Goal: Check status: Check status

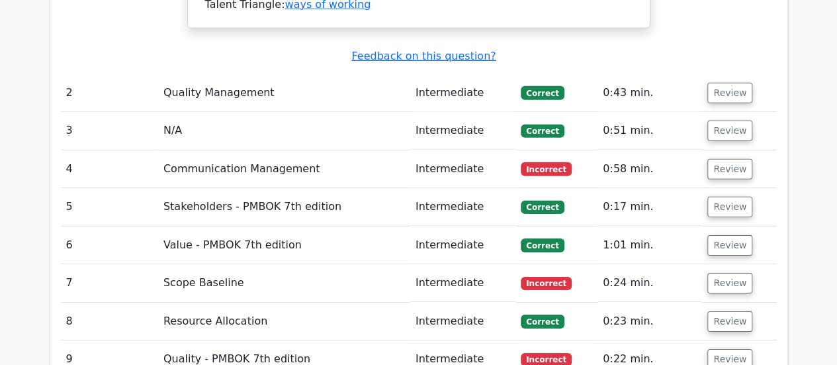
scroll to position [1992, 0]
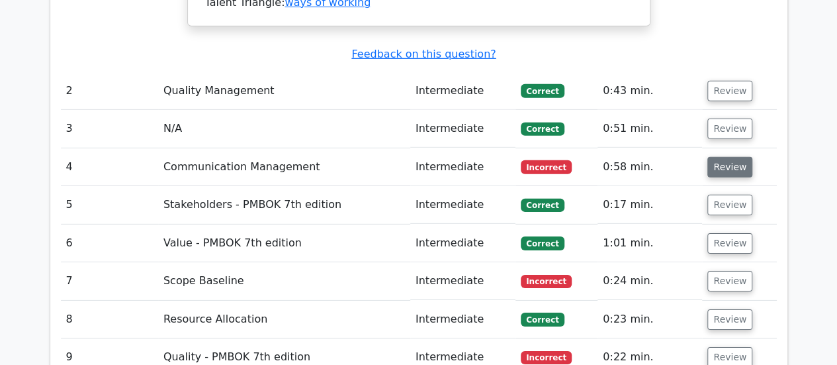
click at [731, 157] on button "Review" at bounding box center [730, 167] width 45 height 21
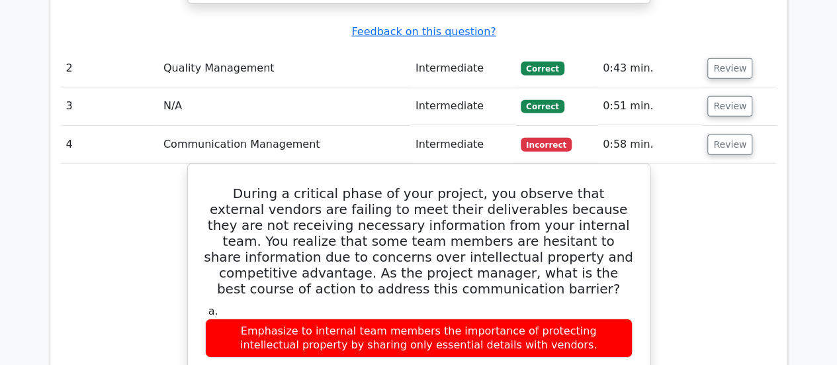
scroll to position [1967, 0]
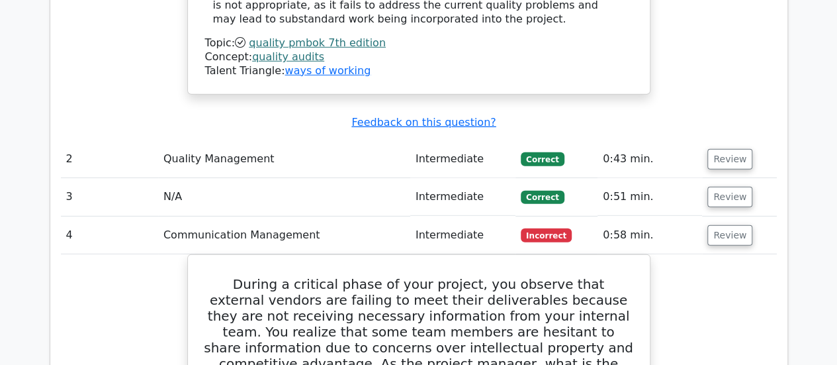
scroll to position [1834, 0]
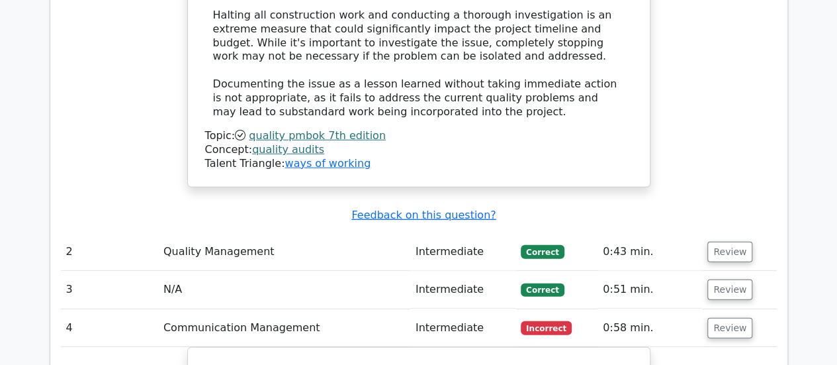
click at [790, 172] on div "Question Analysis Question # Topic Difficulty Result Time Spent Action 1 Qualit…" at bounding box center [419, 356] width 755 height 2109
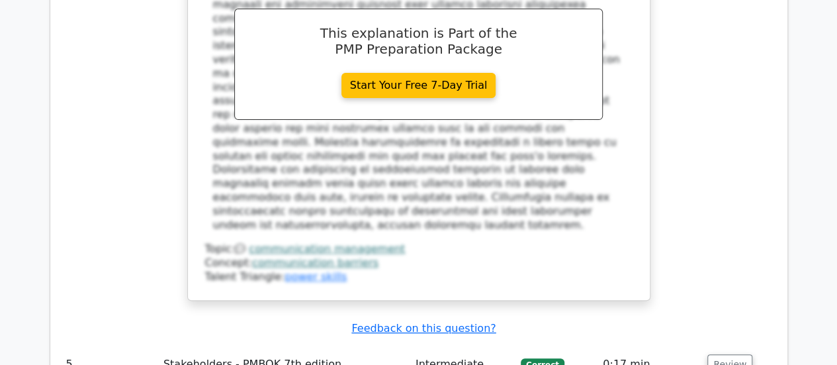
scroll to position [2695, 0]
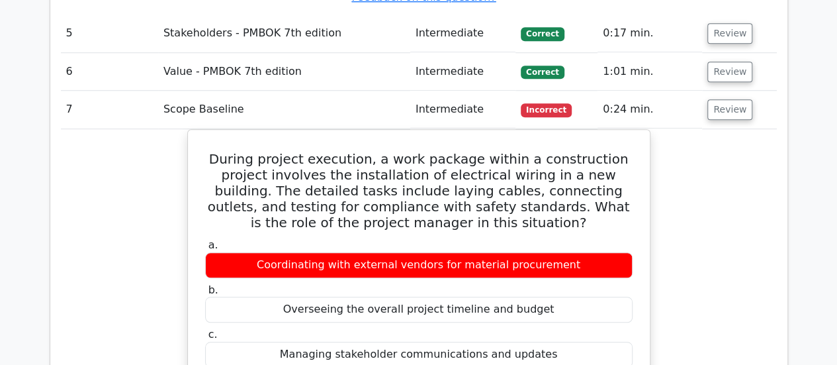
scroll to position [2894, 0]
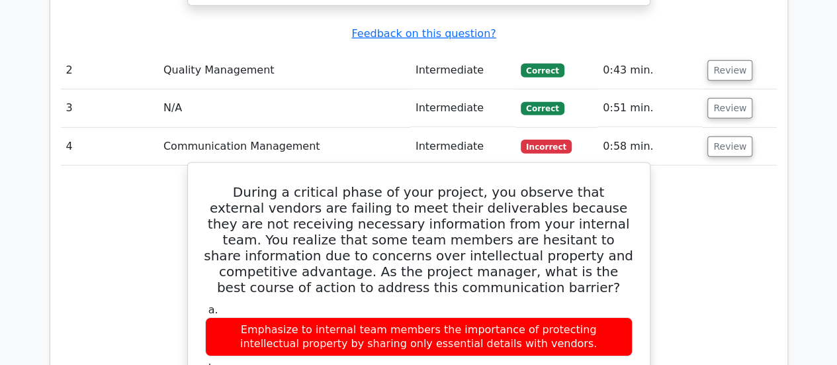
scroll to position [2033, 0]
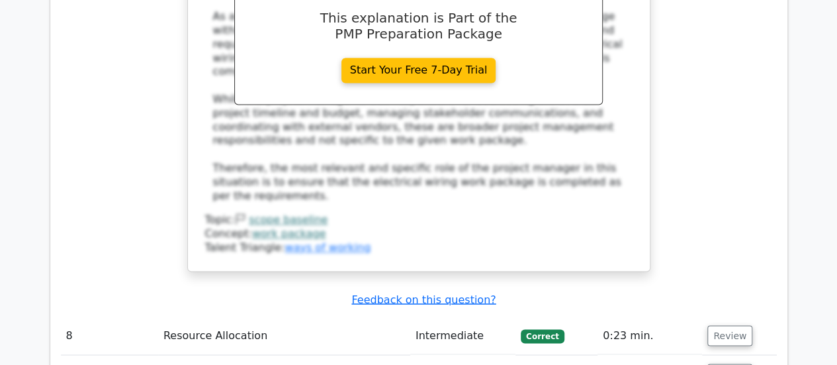
scroll to position [3490, 0]
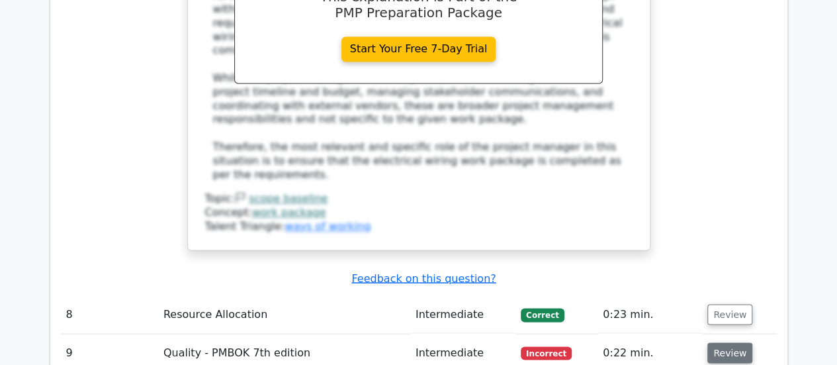
click at [730, 342] on button "Review" at bounding box center [730, 352] width 45 height 21
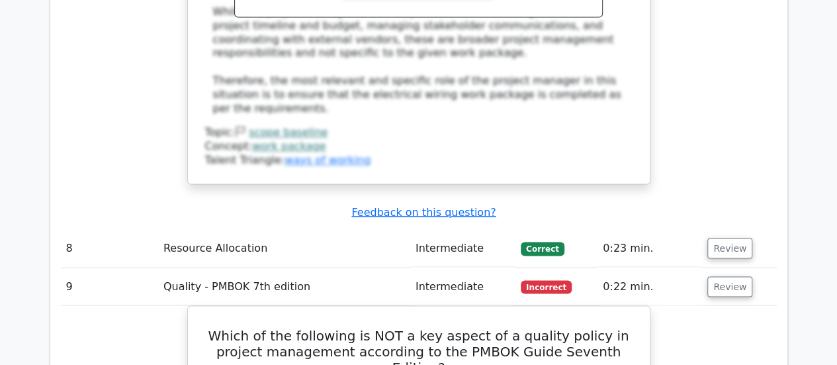
scroll to position [3622, 0]
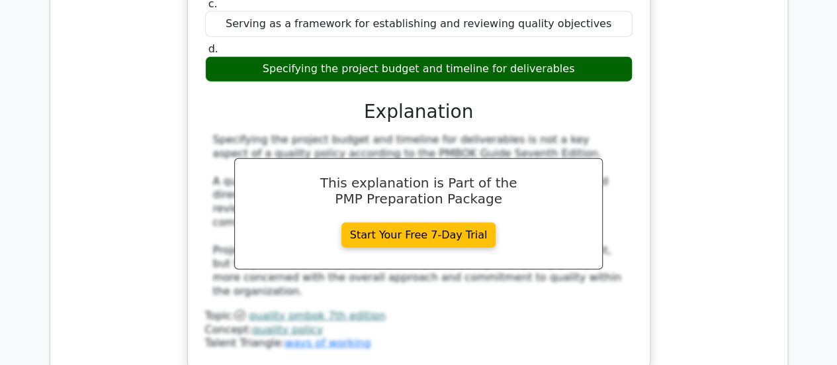
scroll to position [4085, 0]
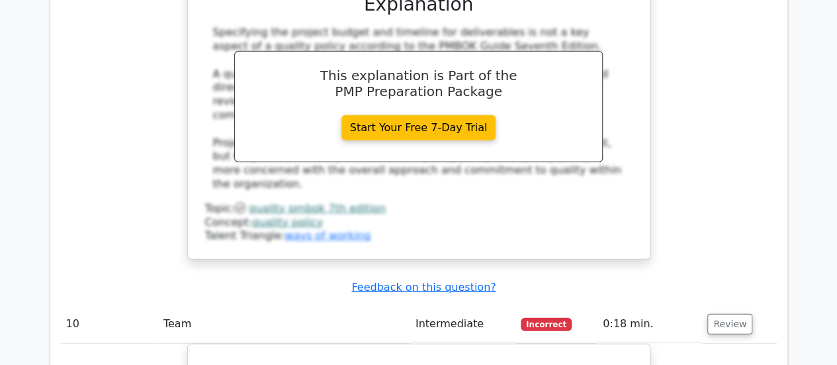
scroll to position [4218, 0]
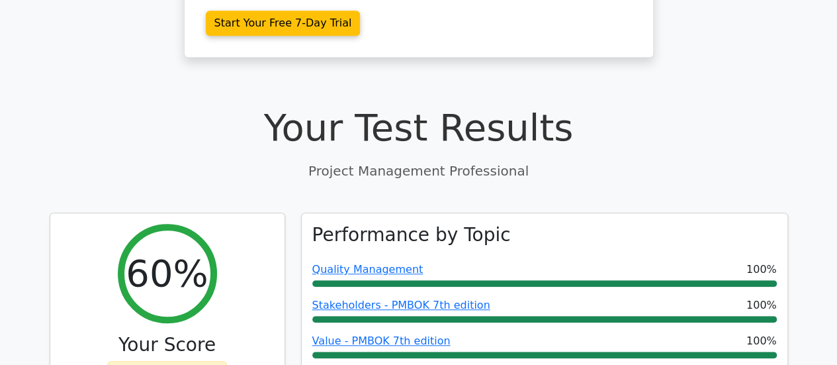
scroll to position [397, 0]
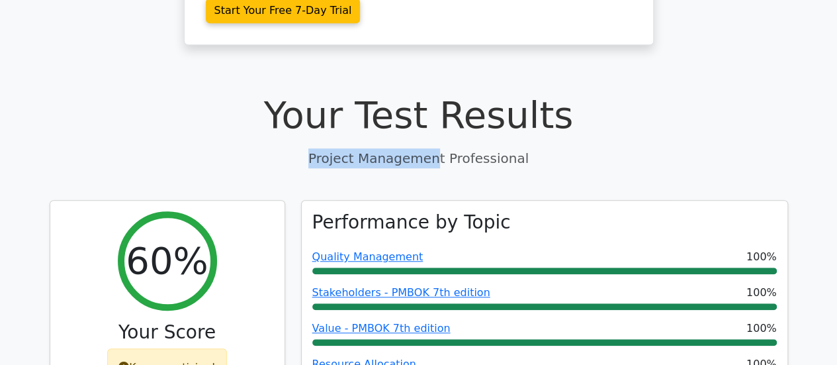
drag, startPoint x: 327, startPoint y: 94, endPoint x: 440, endPoint y: 93, distance: 112.5
click at [440, 148] on p "Project Management Professional" at bounding box center [419, 158] width 739 height 20
drag, startPoint x: 410, startPoint y: 96, endPoint x: 386, endPoint y: 99, distance: 24.6
click at [387, 148] on p "Project Management Professional" at bounding box center [419, 158] width 739 height 20
click at [335, 148] on p "Project Management Professional" at bounding box center [419, 158] width 739 height 20
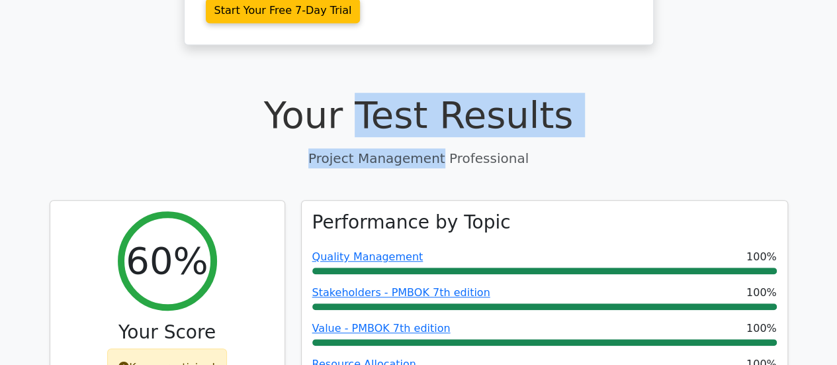
drag, startPoint x: 367, startPoint y: 52, endPoint x: 444, endPoint y: 99, distance: 89.5
click at [444, 99] on div "Your Test Results Project Management Professional" at bounding box center [419, 130] width 739 height 75
copy div "Test Results Project Management"
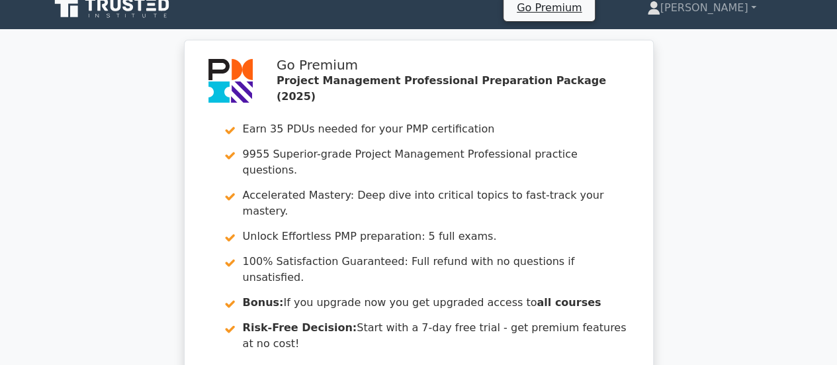
scroll to position [0, 0]
